Goal: Task Accomplishment & Management: Use online tool/utility

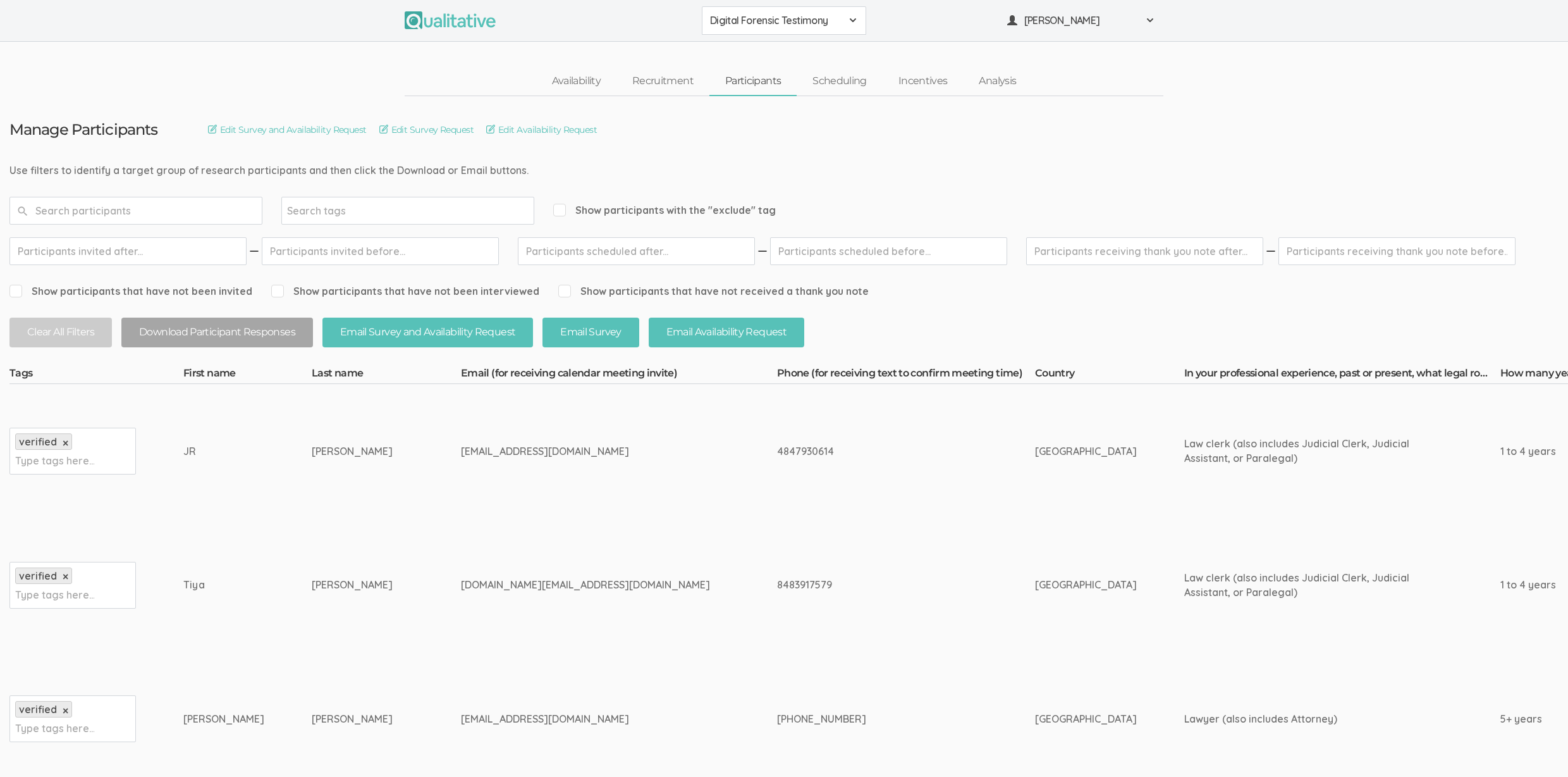
click at [777, 454] on div "4847930614" at bounding box center [882, 451] width 211 height 15
click at [764, 22] on span "Digital Forensic Testimony" at bounding box center [776, 20] width 131 height 15
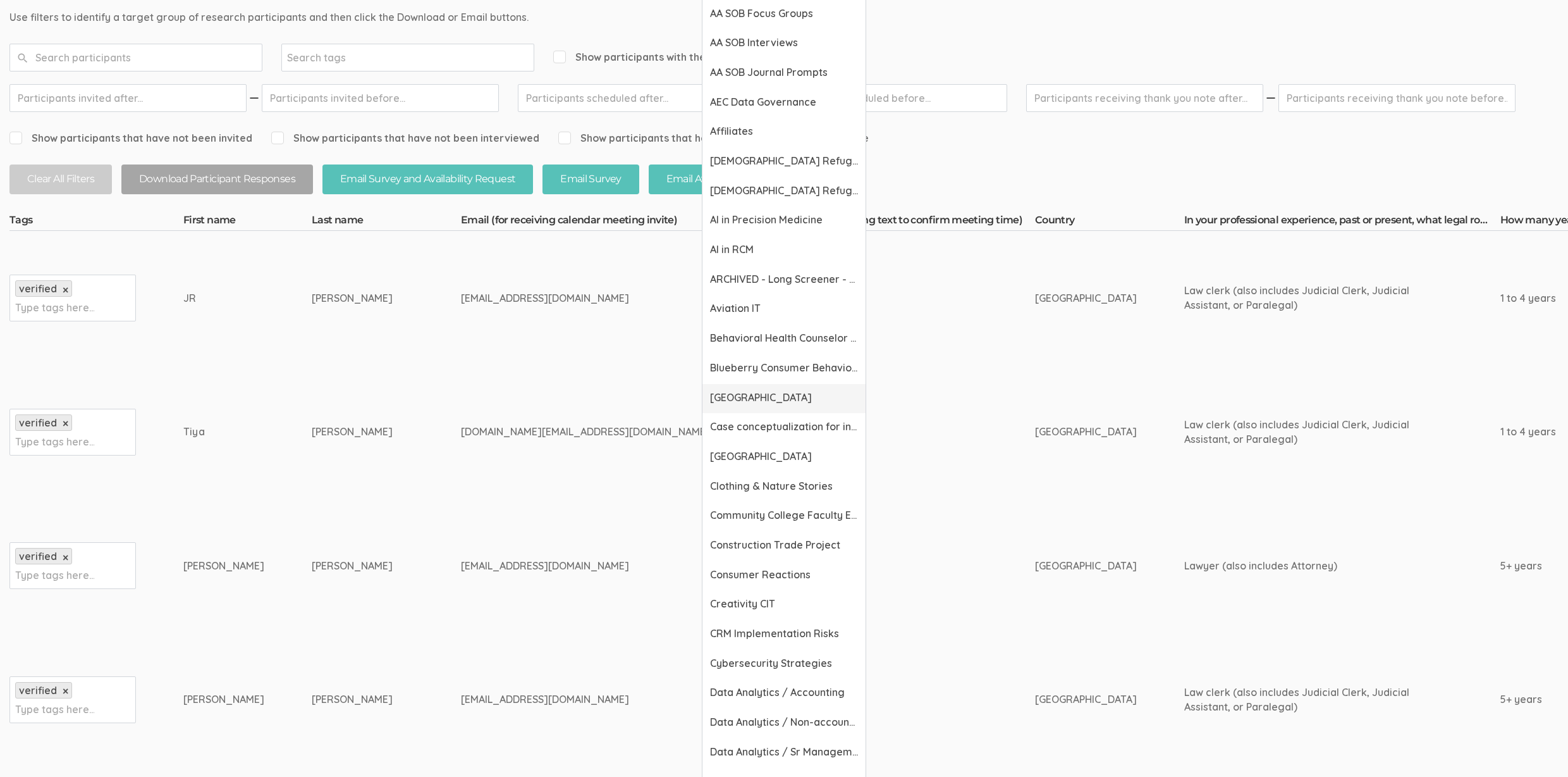
scroll to position [172, 0]
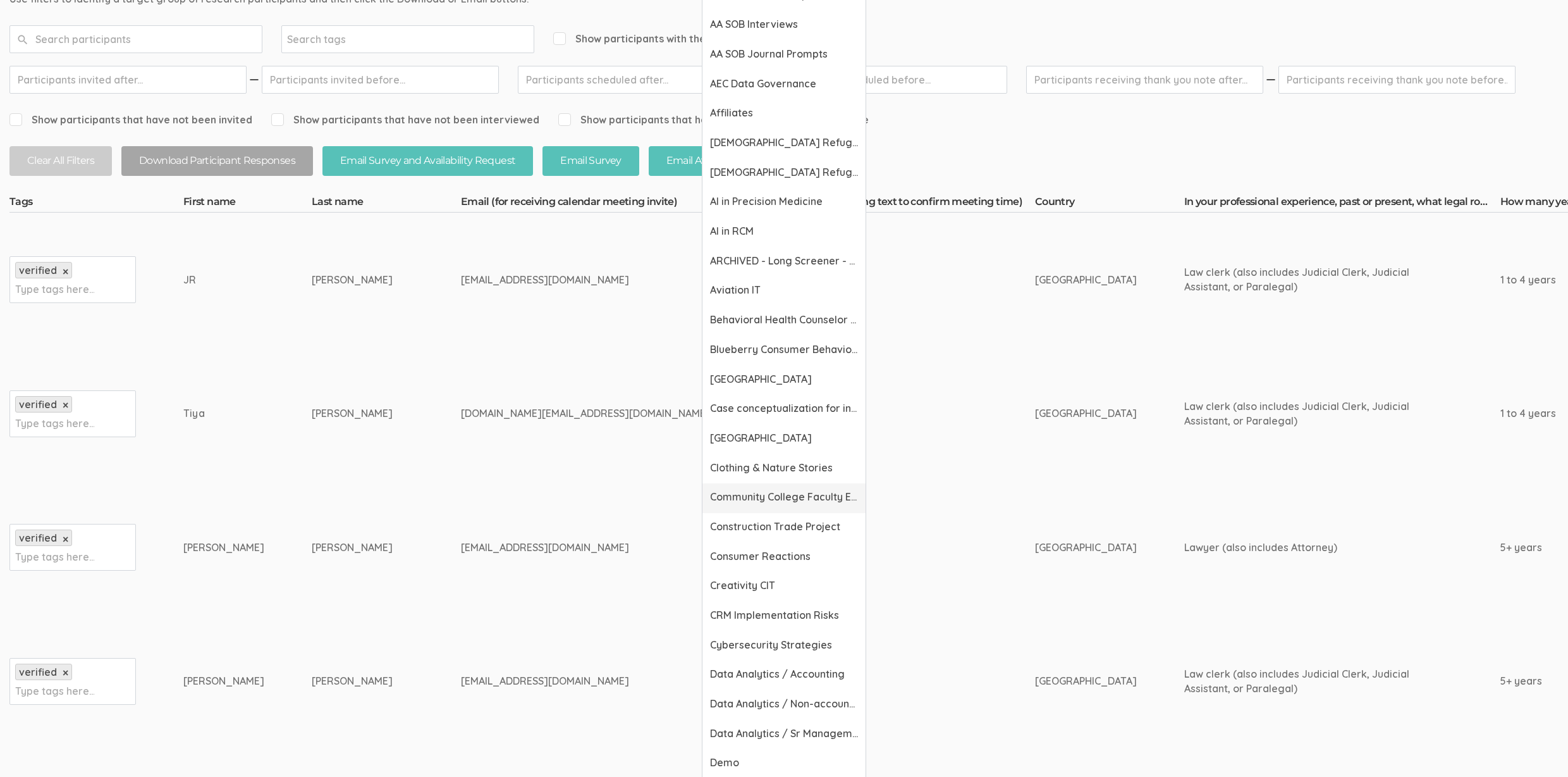
click at [752, 496] on span "Community College Faculty Experiences" at bounding box center [784, 497] width 148 height 15
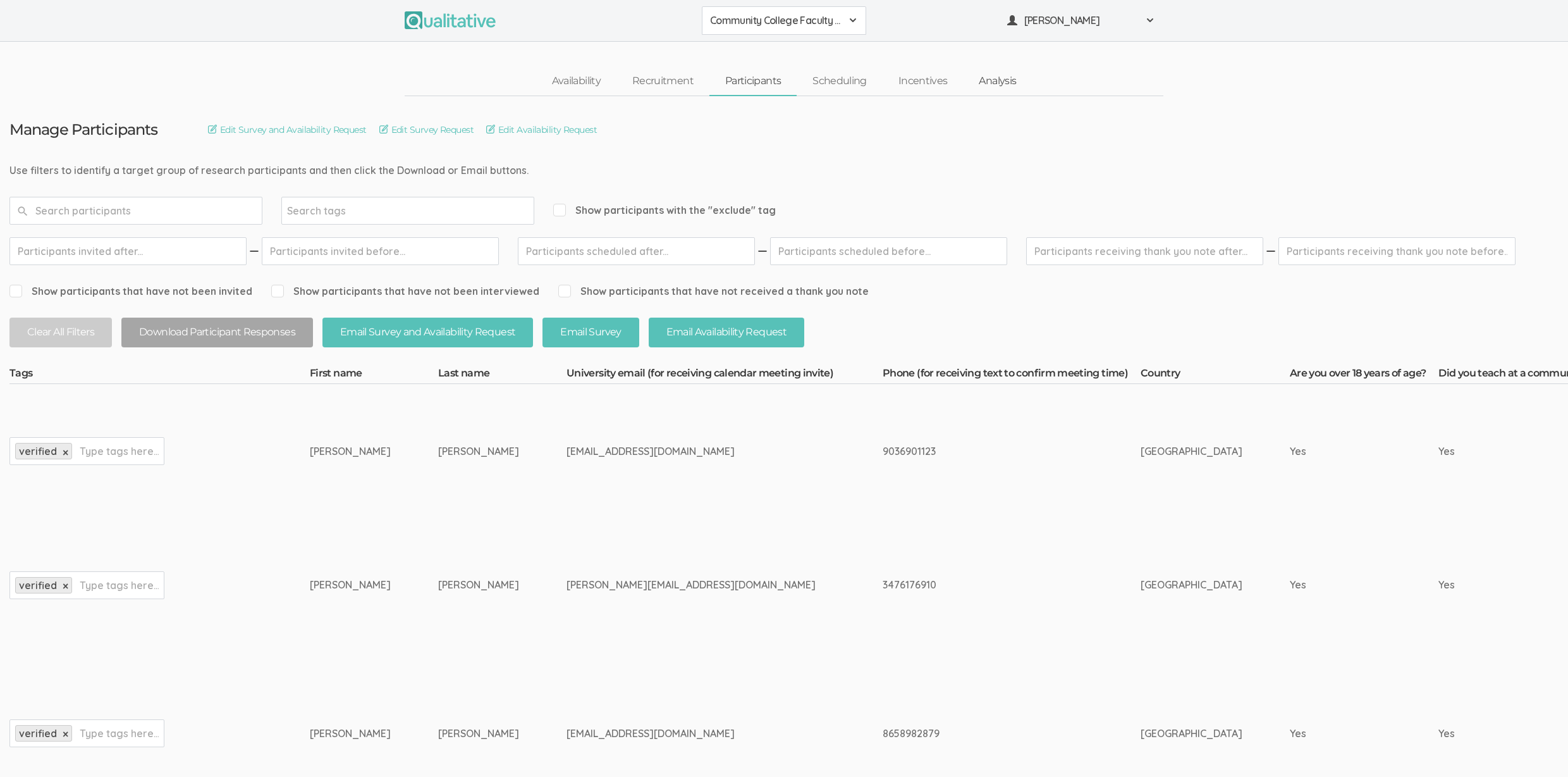
click at [985, 83] on link "Analysis" at bounding box center [997, 81] width 69 height 27
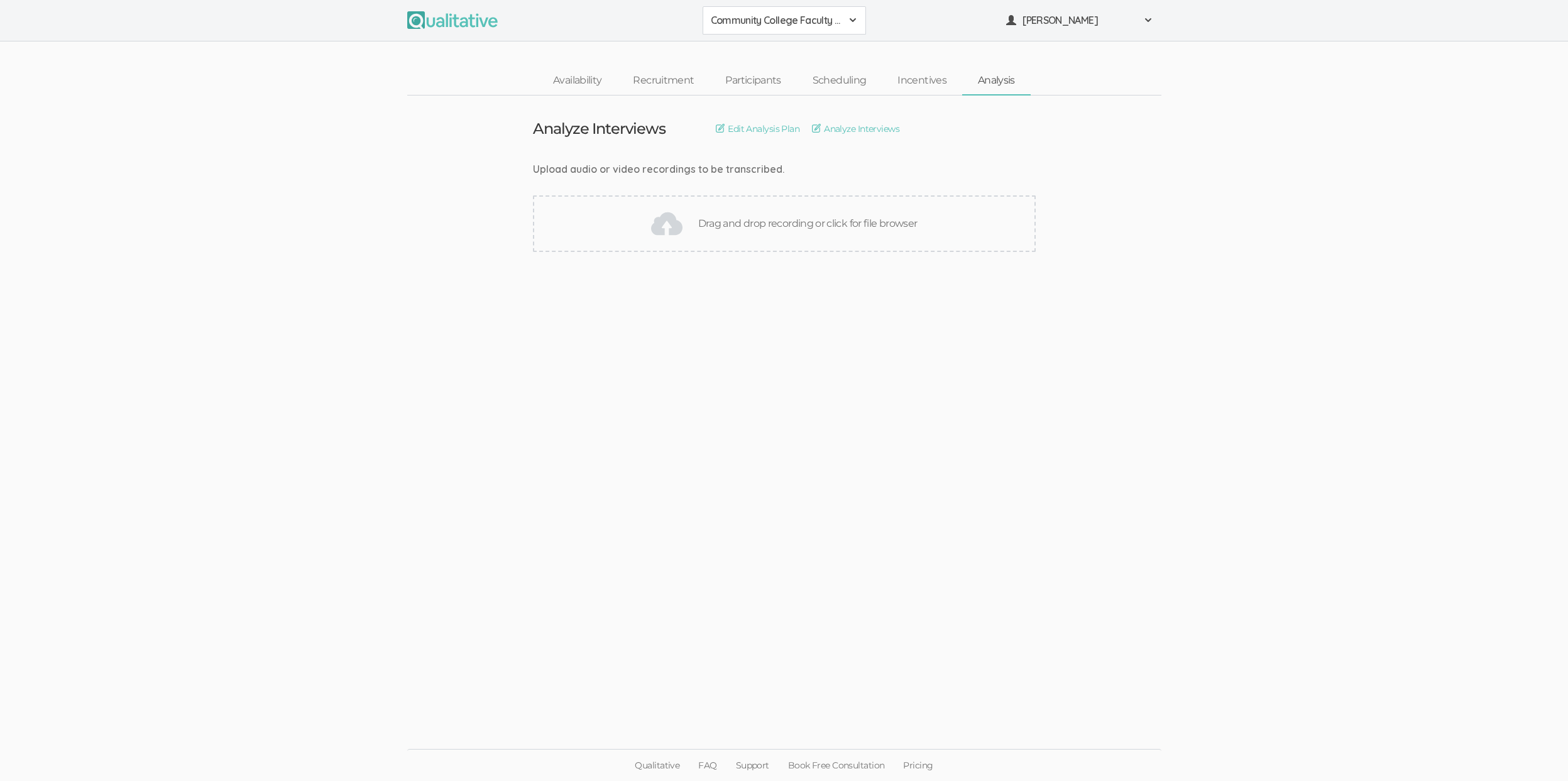
click at [264, 270] on ui-view "Analyze Interviews Edit Analysis Plan Analyze Interviews Upload audio or video …" at bounding box center [784, 390] width 1568 height 591
click at [321, 318] on ui-view "Analyze Interviews Edit Analysis Plan Analyze Interviews Upload audio or video …" at bounding box center [784, 390] width 1568 height 591
drag, startPoint x: 555, startPoint y: 170, endPoint x: 714, endPoint y: 162, distance: 159.2
click at [714, 162] on div "Upload audio or video recordings to be transcribed." at bounding box center [785, 169] width 503 height 15
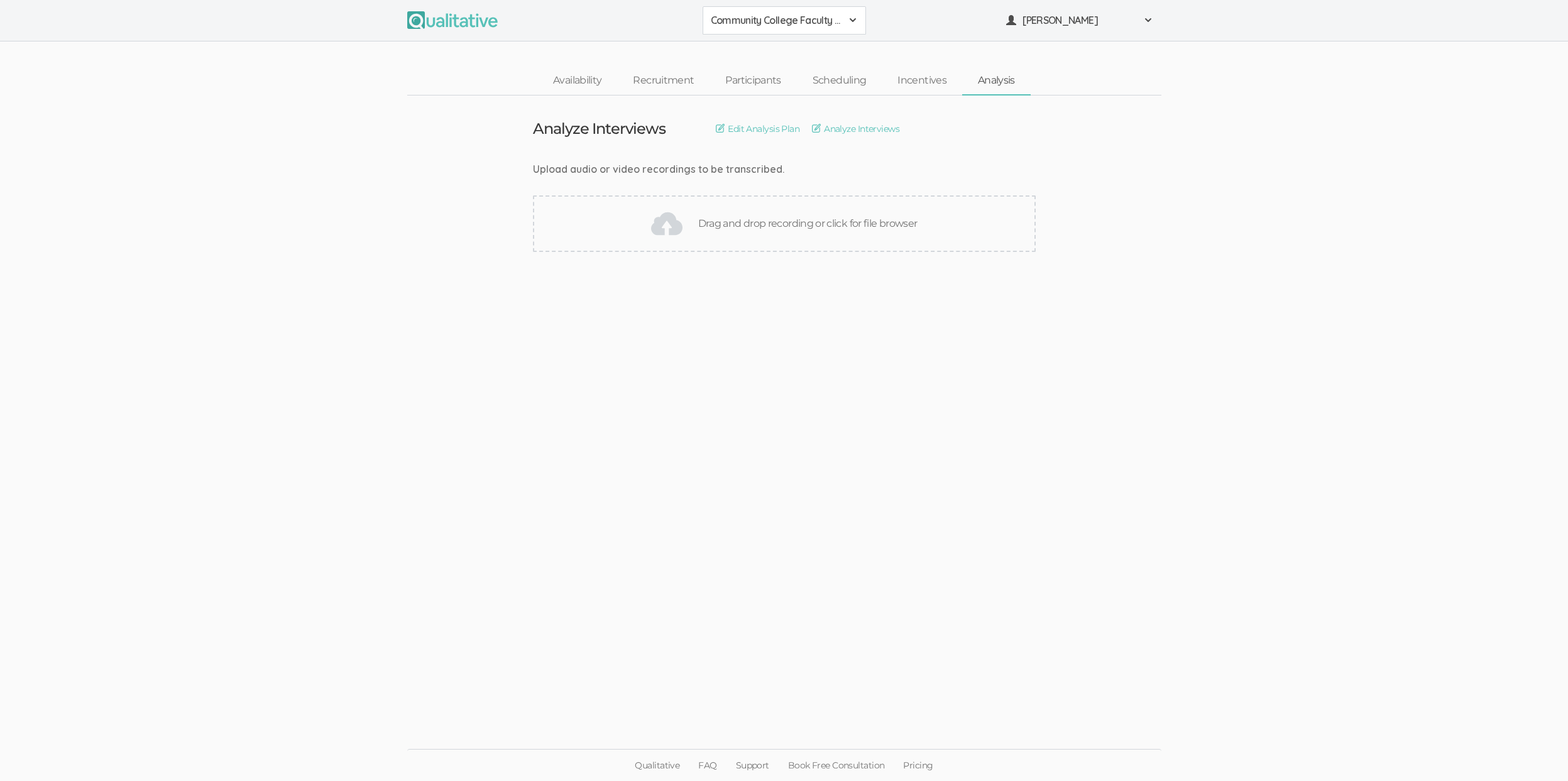
click at [678, 413] on ui-view "Analyze Interviews Edit Analysis Plan Analyze Interviews Upload audio or video …" at bounding box center [784, 390] width 1568 height 591
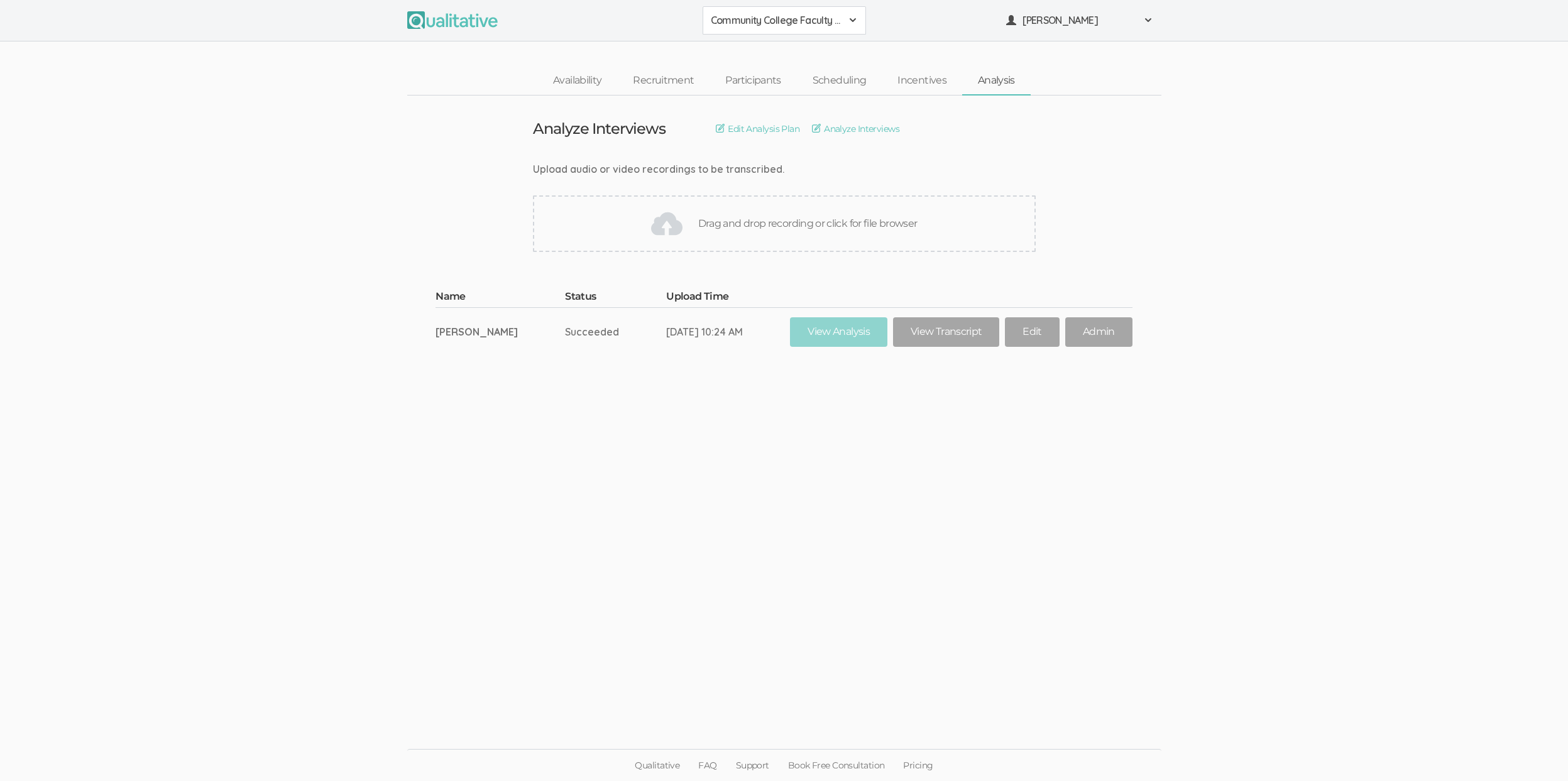
click at [572, 558] on ui-view "Analyze Interviews Edit Analysis Plan Analyze Interviews Upload audio or video …" at bounding box center [784, 390] width 1568 height 591
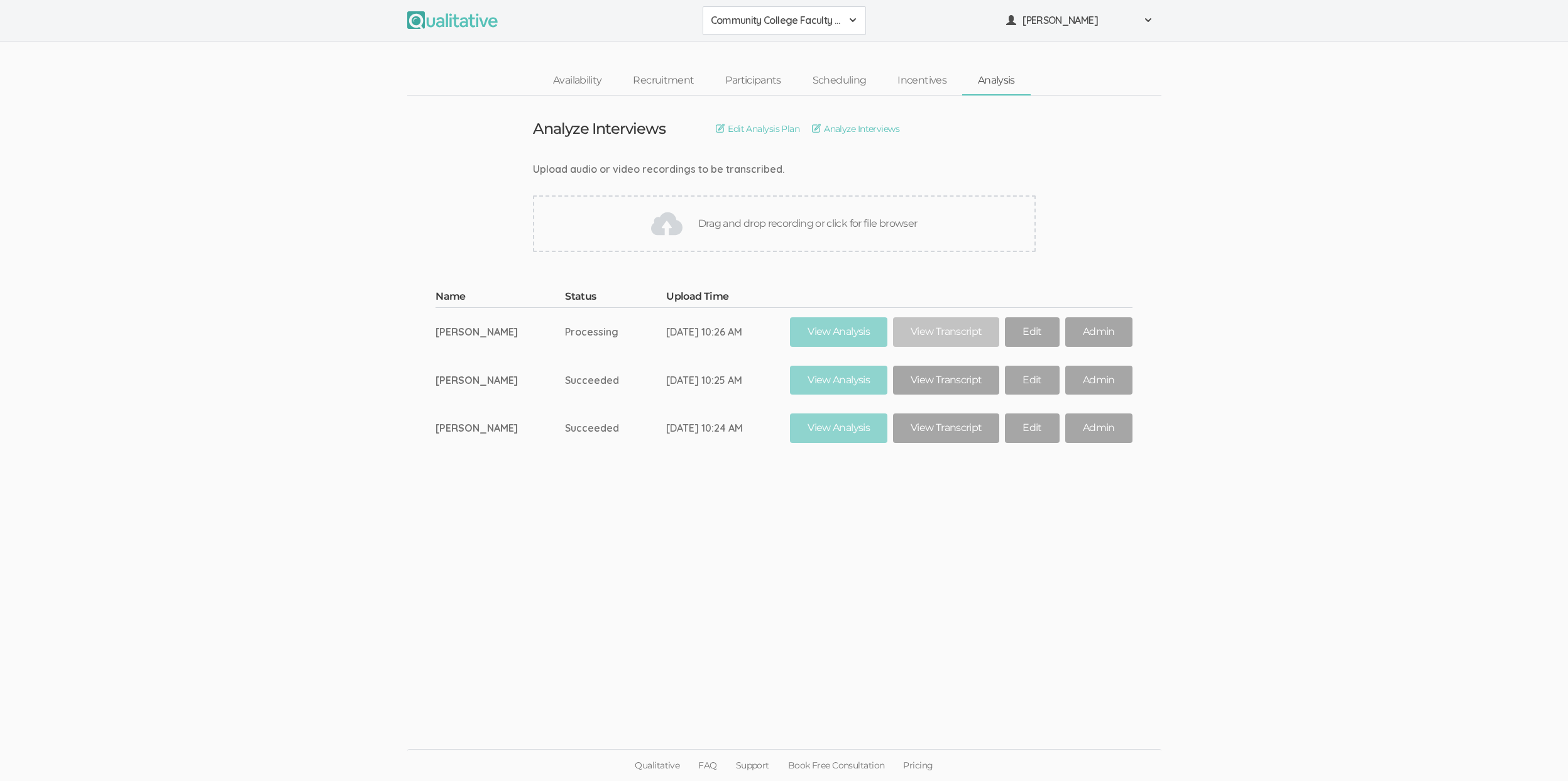
click at [568, 552] on ui-view "Analyze Interviews Edit Analysis Plan Analyze Interviews Upload audio or video …" at bounding box center [784, 390] width 1568 height 591
click at [712, 625] on ui-view "Analyze Interviews Edit Analysis Plan Analyze Interviews Upload audio or video …" at bounding box center [784, 390] width 1568 height 591
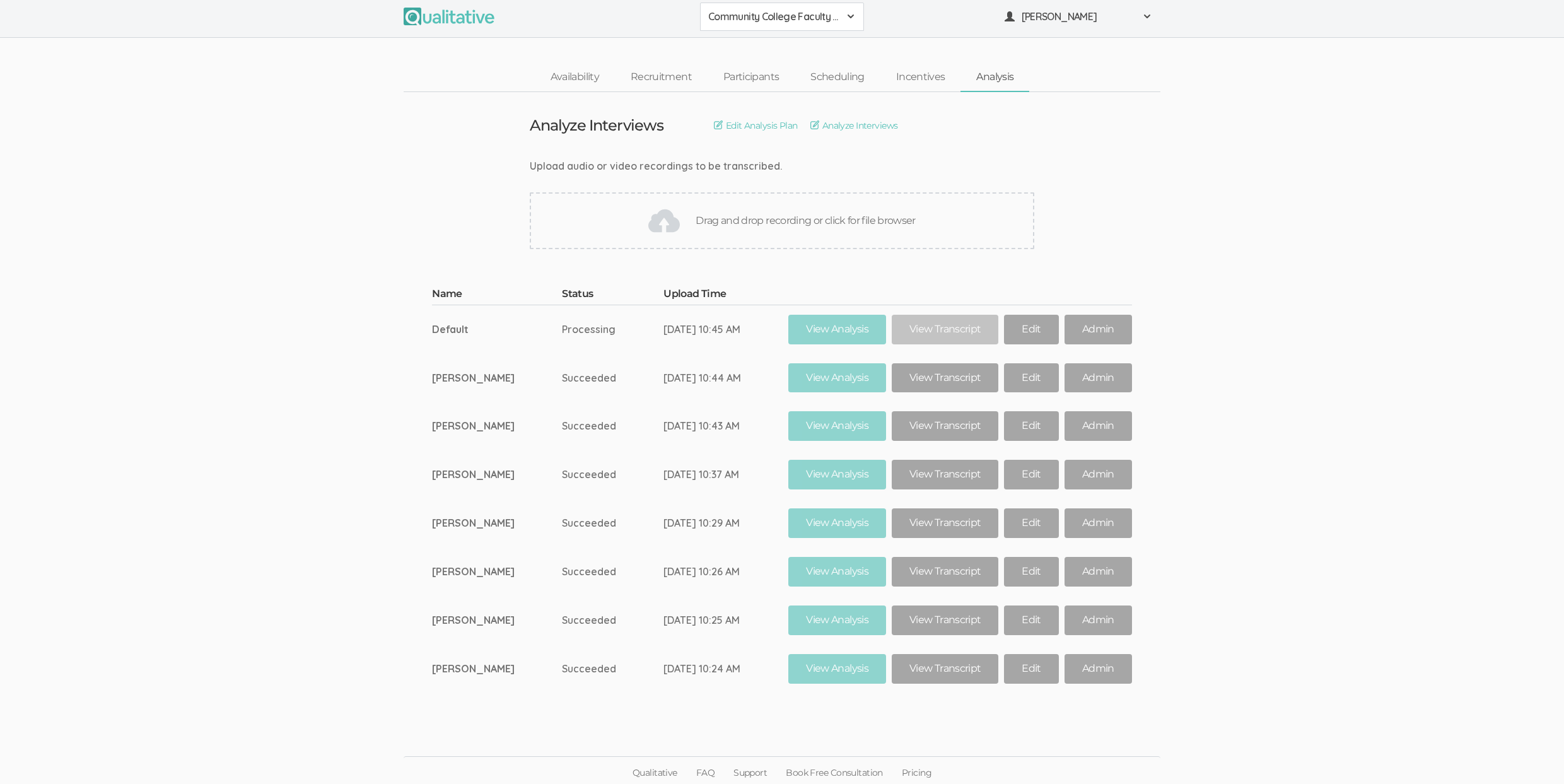
scroll to position [7, 0]
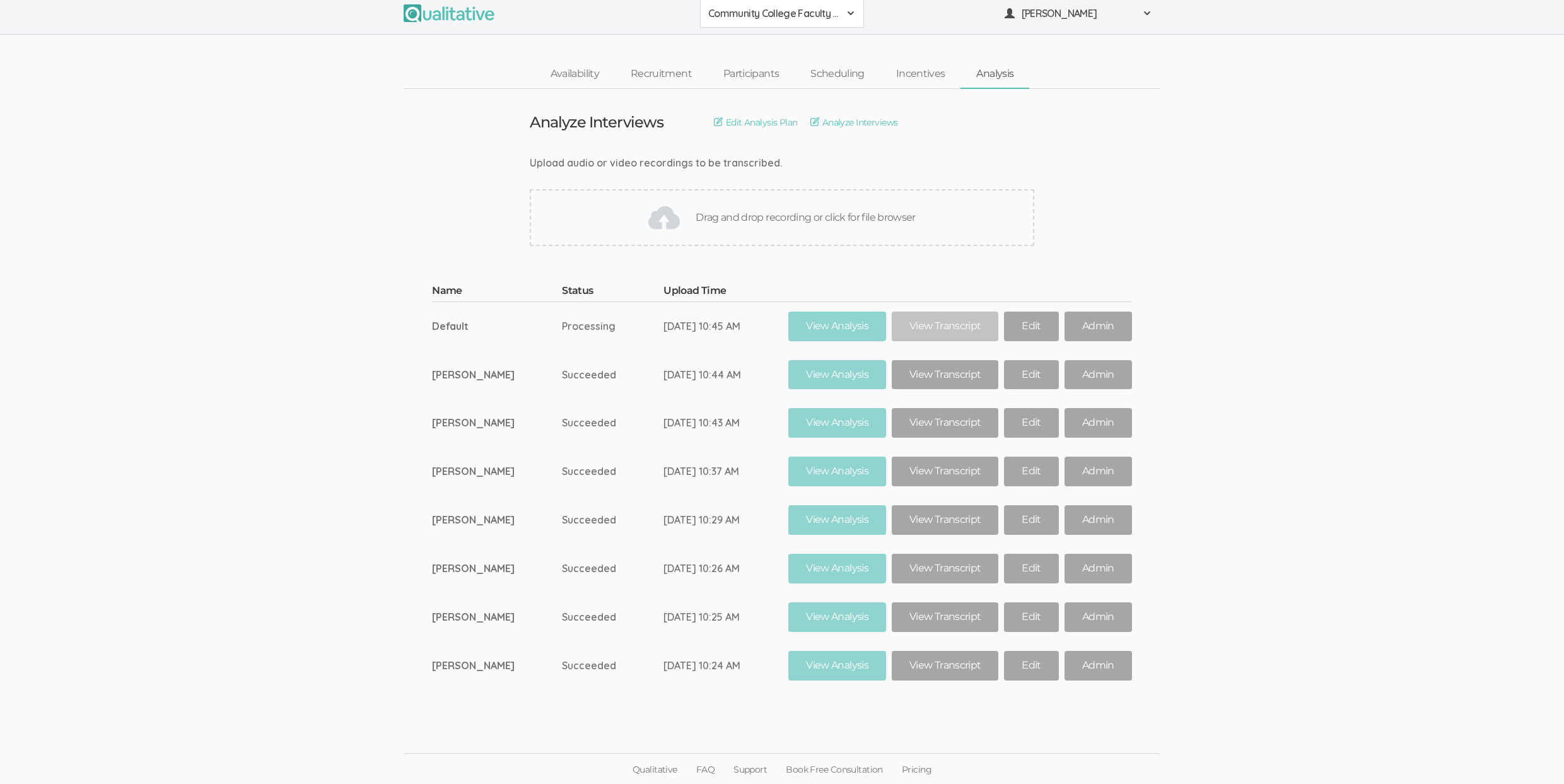
click at [368, 514] on ui-view "Name Status Upload Time Default Processing Sep 02, 10:45 AM View Analysis View …" at bounding box center [782, 477] width 1564 height 425
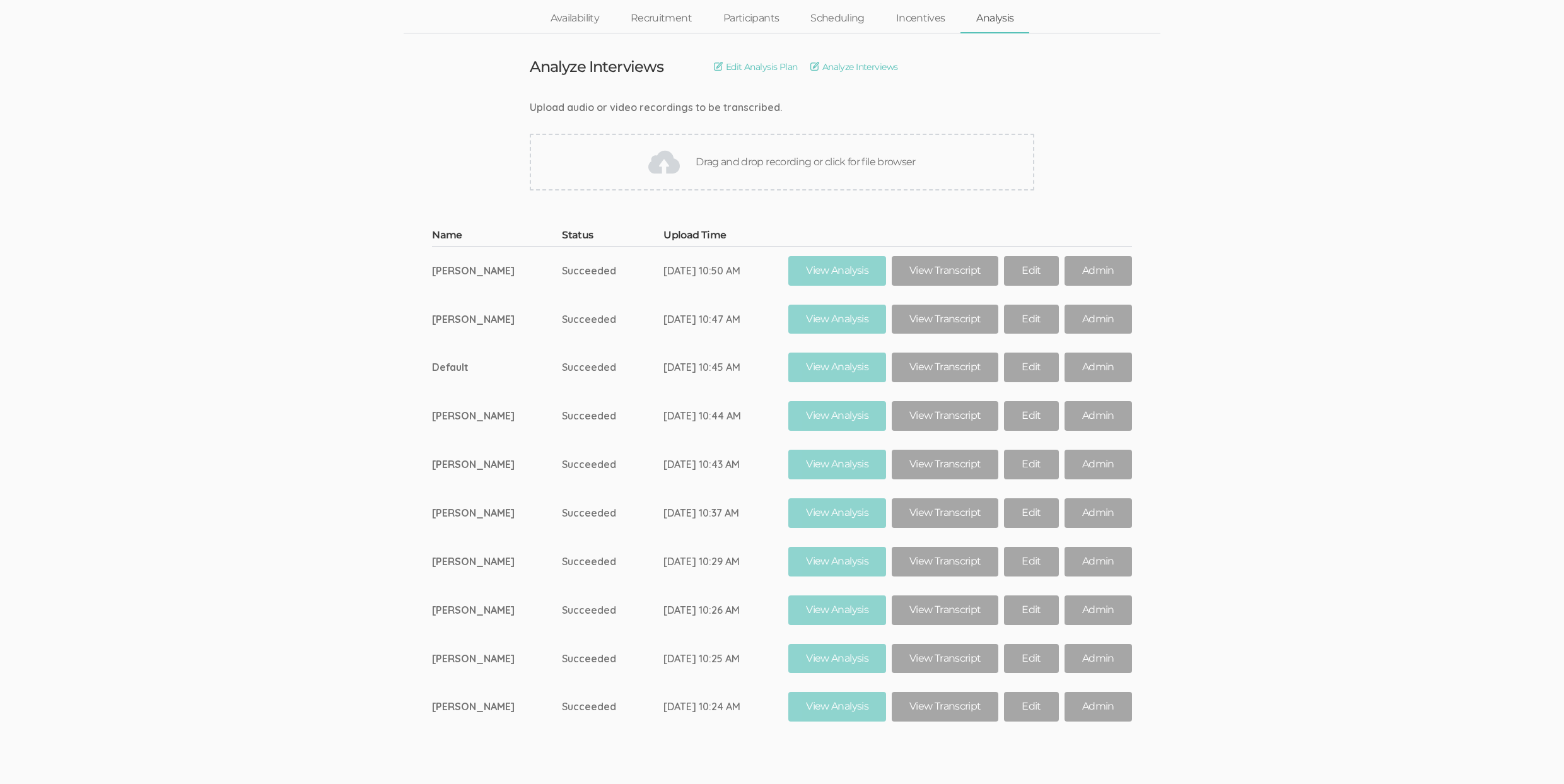
scroll to position [104, 0]
